Goal: Obtain resource: Download file/media

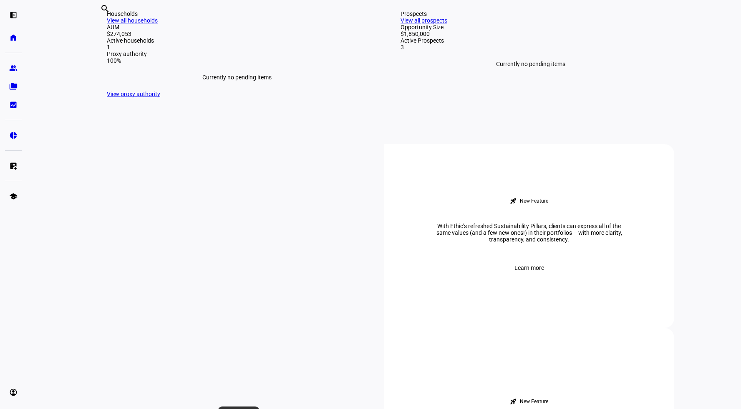
scroll to position [320, 0]
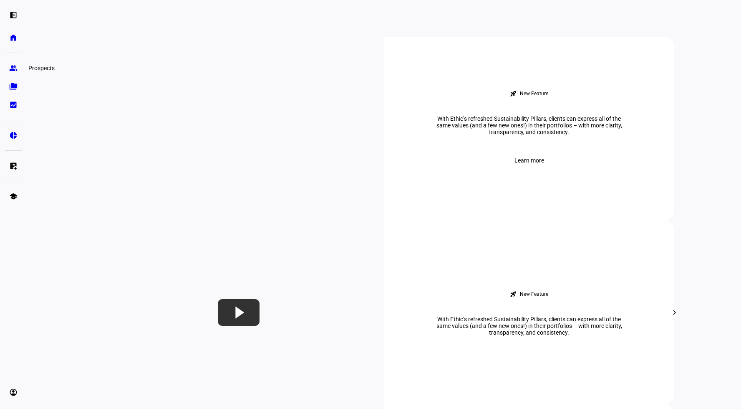
click at [15, 67] on eth-mat-symbol "group" at bounding box center [13, 68] width 8 height 8
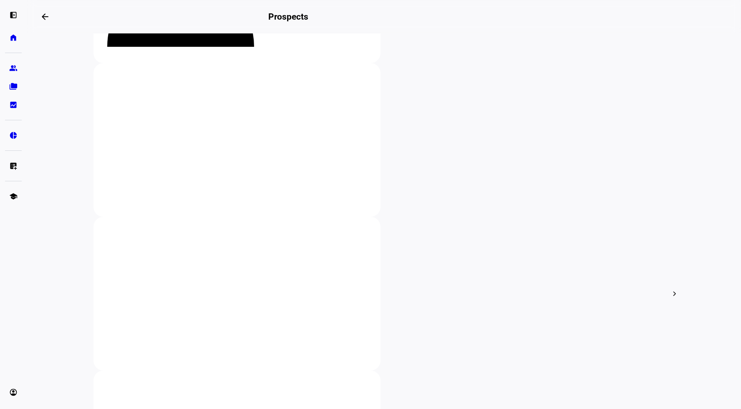
scroll to position [134, 0]
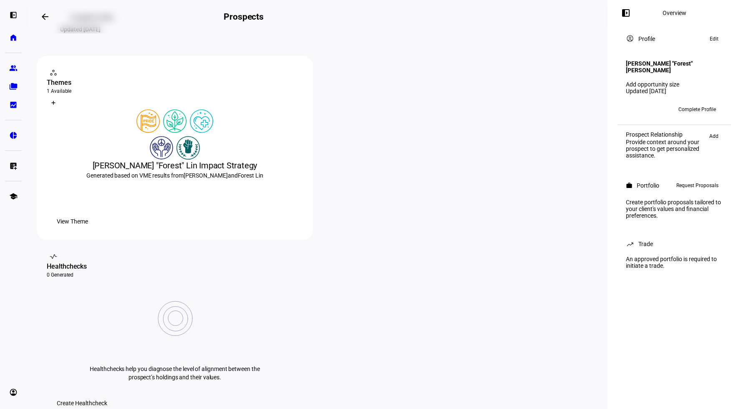
scroll to position [104, 0]
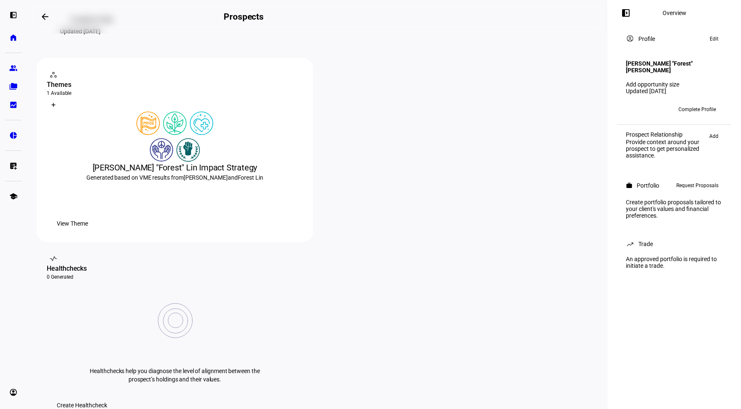
click at [88, 232] on span "View Theme" at bounding box center [72, 223] width 31 height 17
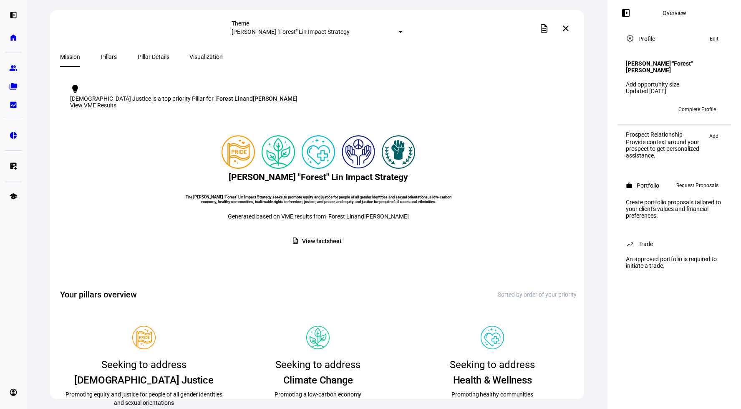
click at [306, 204] on h6 "The [PERSON_NAME] "Forest" Lin Impact Strategy seeks to promote equity and just…" at bounding box center [318, 198] width 271 height 9
click at [545, 29] on mat-icon "description" at bounding box center [544, 28] width 10 height 10
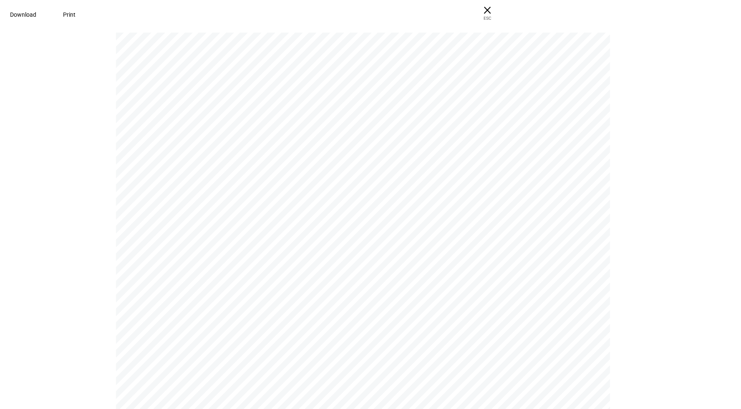
click at [46, 12] on span at bounding box center [23, 15] width 46 height 20
